Goal: Use online tool/utility: Utilize a website feature to perform a specific function

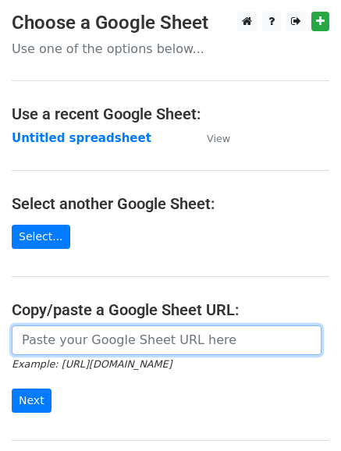
click at [122, 347] on input "url" at bounding box center [167, 341] width 310 height 30
paste input "https://docs.google.com/spreadsheets/d/1m_UAbEGwRpMvclqS3NM2N3WvGArqeRN_KmPIOVv…"
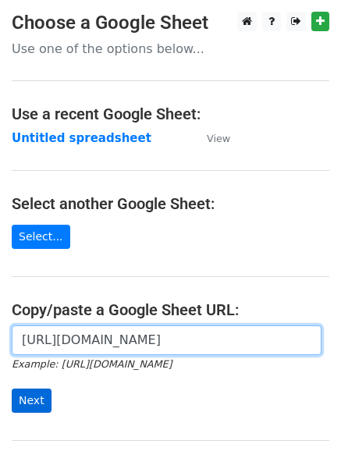
type input "https://docs.google.com/spreadsheets/d/1m_UAbEGwRpMvclqS3NM2N3WvGArqeRN_KmPIOVv…"
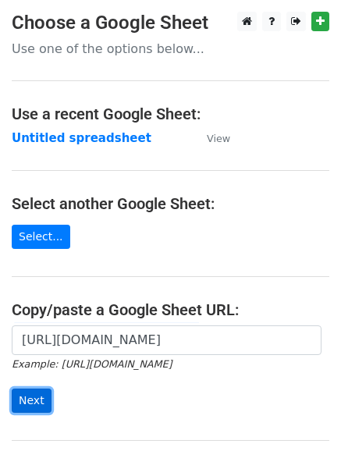
scroll to position [0, 0]
click at [38, 397] on input "Next" at bounding box center [32, 401] width 40 height 24
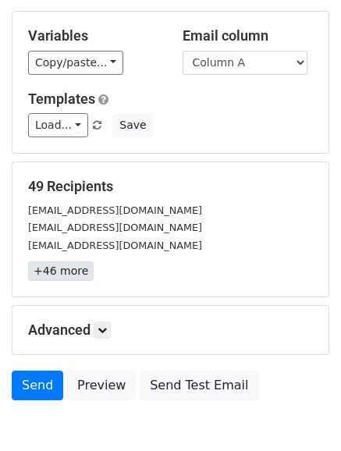
scroll to position [140, 0]
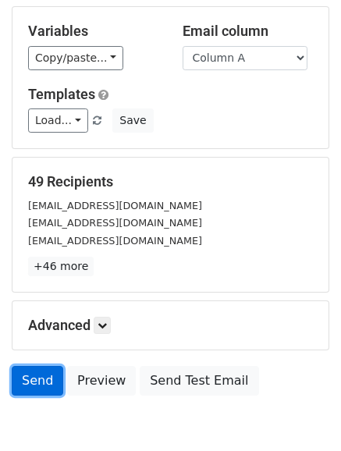
click at [23, 373] on link "Send" at bounding box center [38, 381] width 52 height 30
